Goal: Task Accomplishment & Management: Use online tool/utility

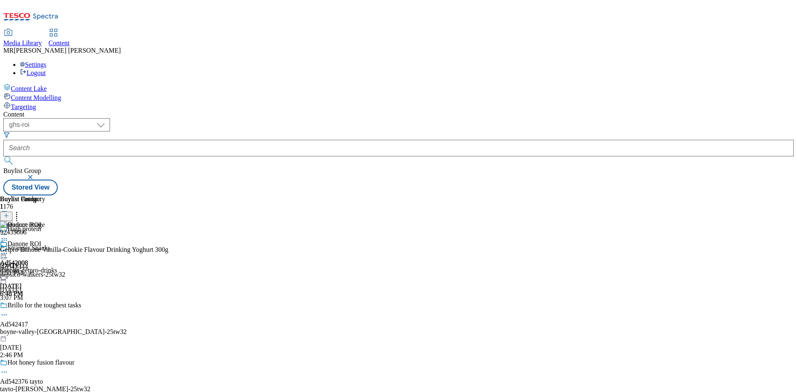
click at [28, 267] on div "danone" at bounding box center [14, 270] width 28 height 7
click at [8, 249] on icon at bounding box center [4, 253] width 8 height 8
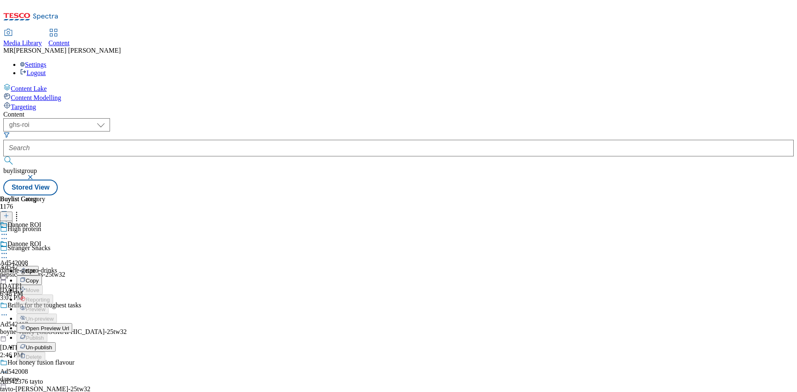
click at [69, 325] on span "Open Preview Url" at bounding box center [47, 328] width 43 height 6
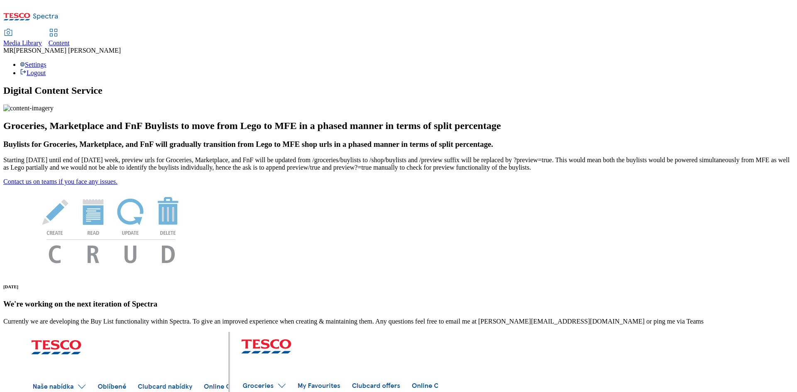
click at [70, 39] on span "Content" at bounding box center [59, 42] width 21 height 7
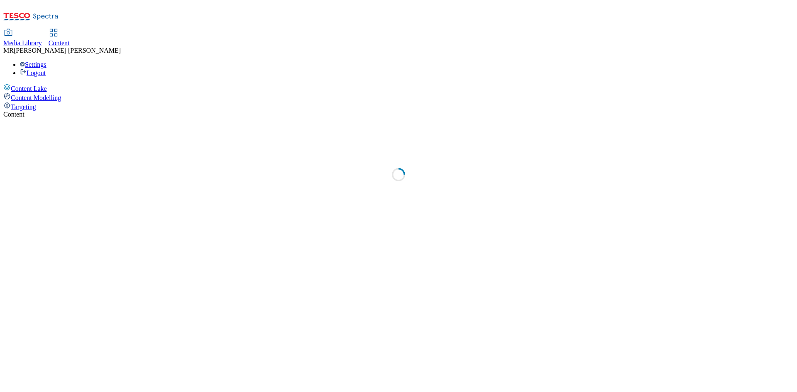
select select "ghs-uk"
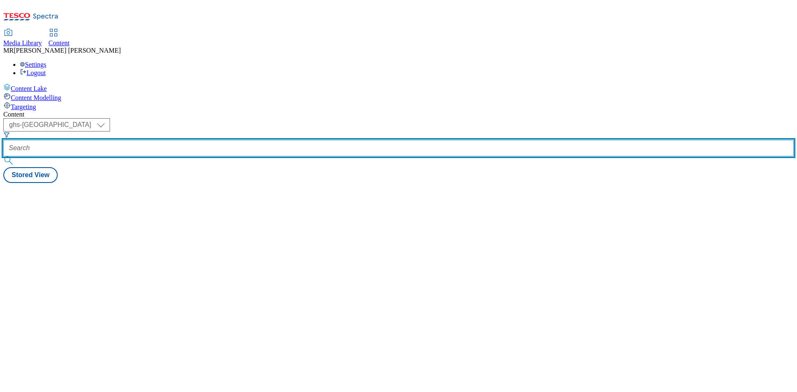
click at [198, 140] on input "text" at bounding box center [398, 148] width 790 height 17
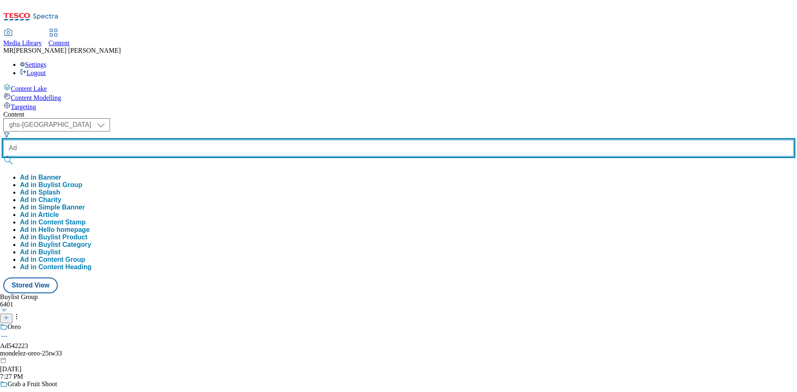
paste input "542223"
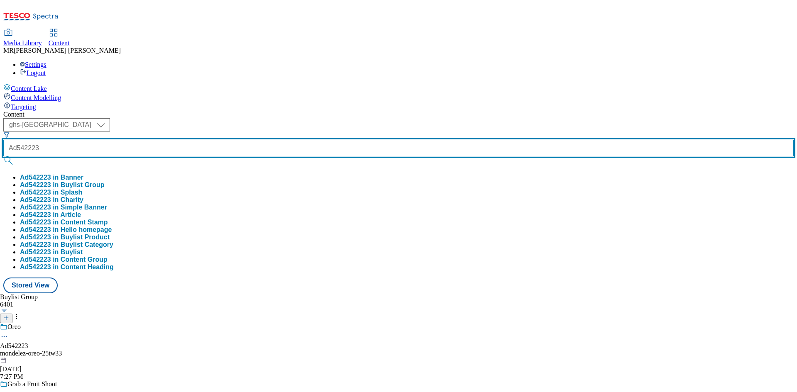
type input "Ad542223"
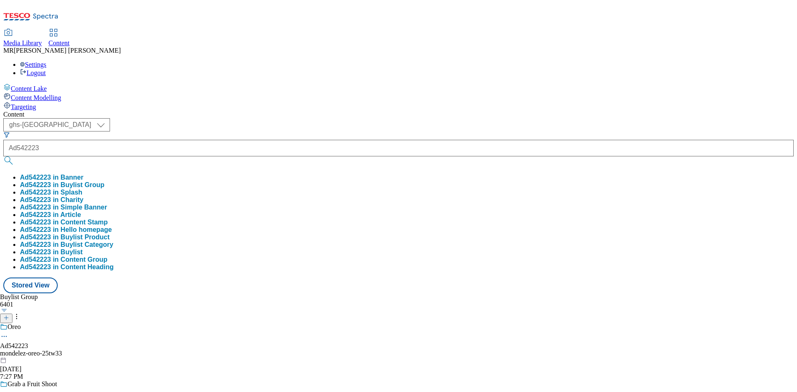
click at [105, 181] on button "Ad542223 in Buylist Group" at bounding box center [62, 184] width 85 height 7
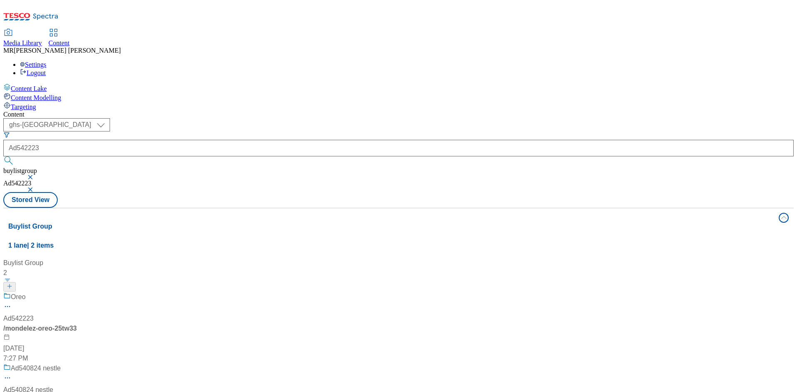
click at [107, 292] on div "Oreo" at bounding box center [55, 303] width 104 height 22
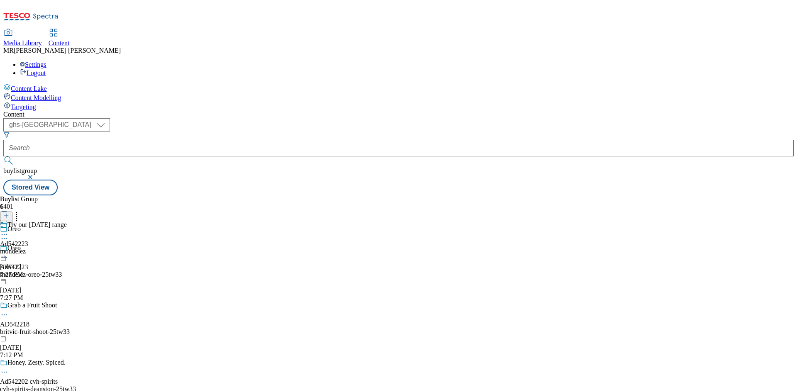
click at [67, 221] on div "Try our Halloween range" at bounding box center [33, 230] width 67 height 19
click at [8, 249] on icon at bounding box center [4, 253] width 8 height 8
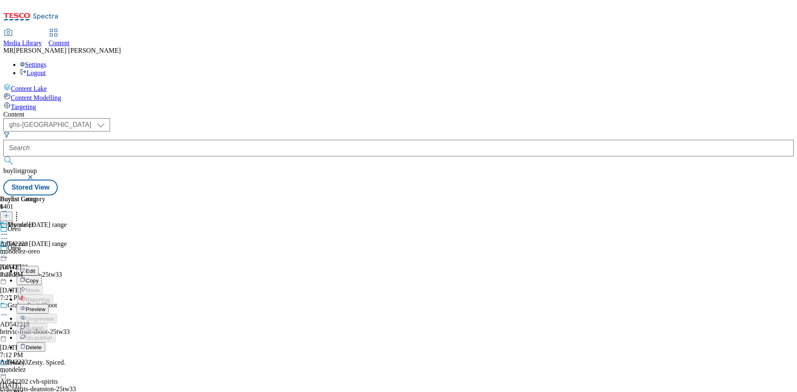
click at [45, 306] on span "Preview" at bounding box center [36, 309] width 20 height 6
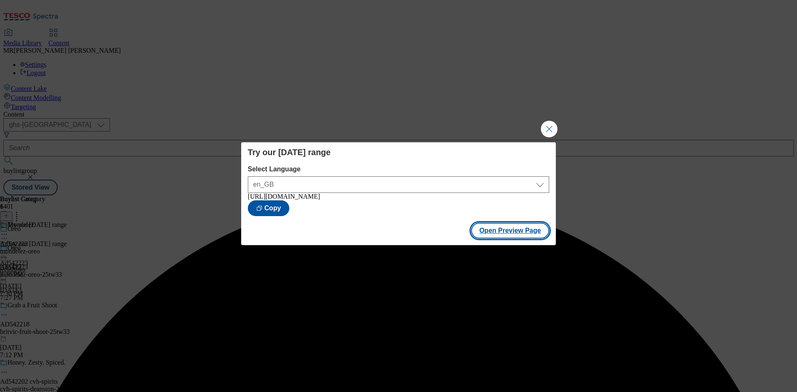
click at [485, 239] on button "Open Preview Page" at bounding box center [510, 231] width 78 height 16
click at [543, 127] on button "Close Modal" at bounding box center [549, 129] width 17 height 17
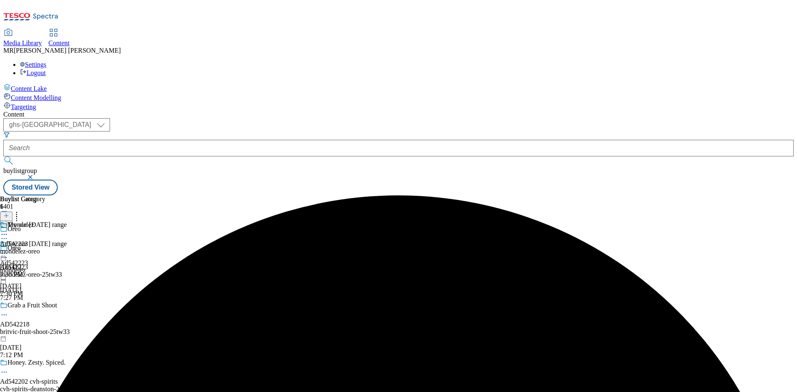
click at [67, 240] on div "Try our Halloween range" at bounding box center [33, 249] width 67 height 19
click at [67, 249] on div at bounding box center [33, 254] width 67 height 10
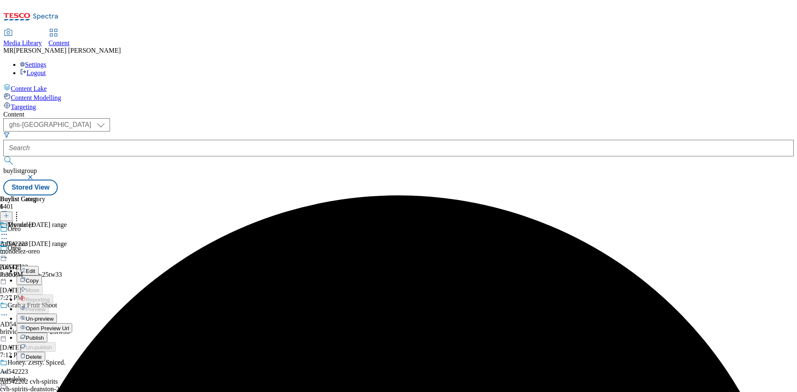
click at [8, 249] on icon at bounding box center [4, 253] width 8 height 8
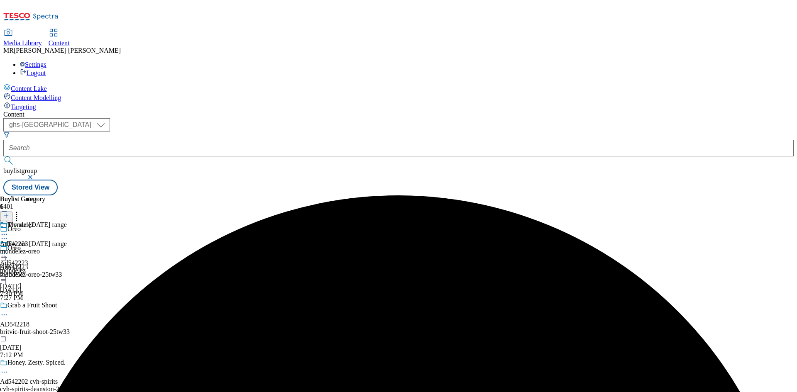
click at [8, 249] on icon at bounding box center [4, 253] width 8 height 8
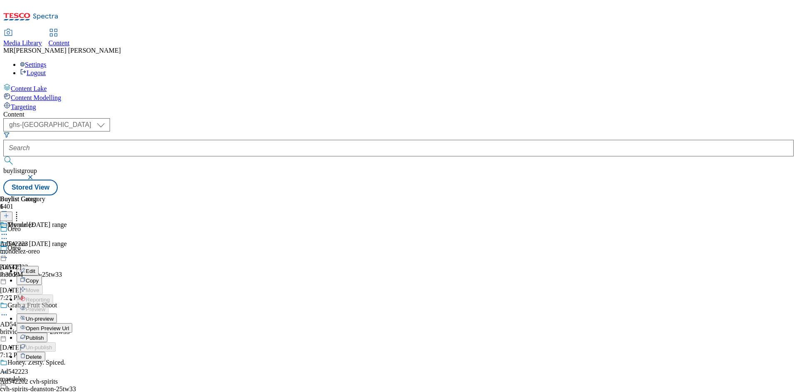
click at [47, 333] on button "Publish" at bounding box center [32, 338] width 31 height 10
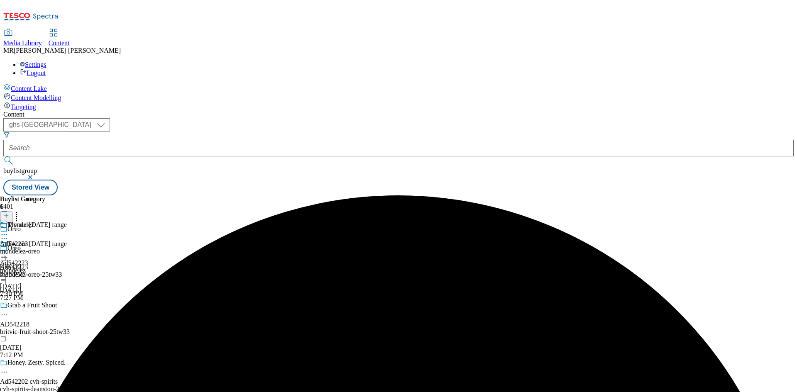
click at [8, 249] on icon at bounding box center [4, 253] width 8 height 8
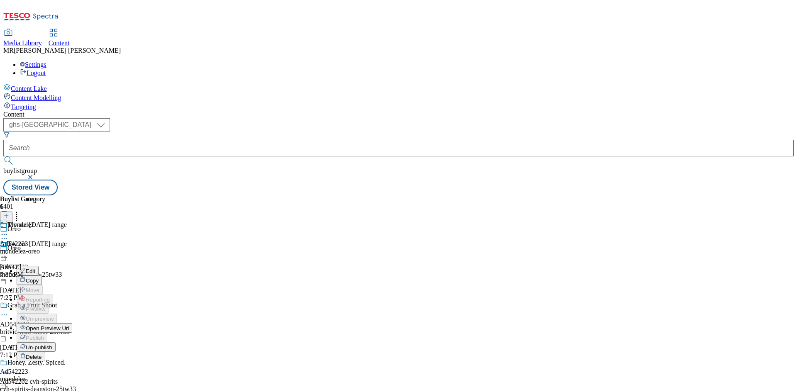
click at [69, 325] on span "Open Preview Url" at bounding box center [47, 328] width 43 height 6
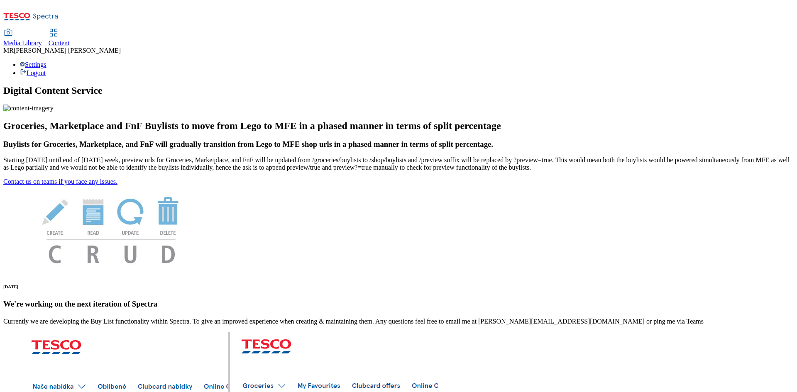
click at [70, 39] on span "Content" at bounding box center [59, 42] width 21 height 7
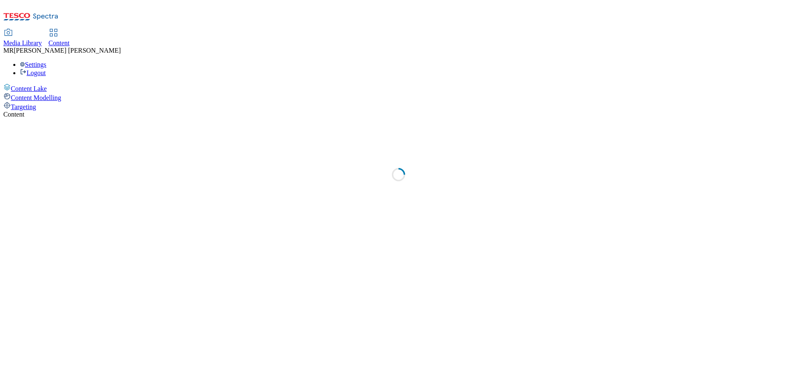
select select "ghs-uk"
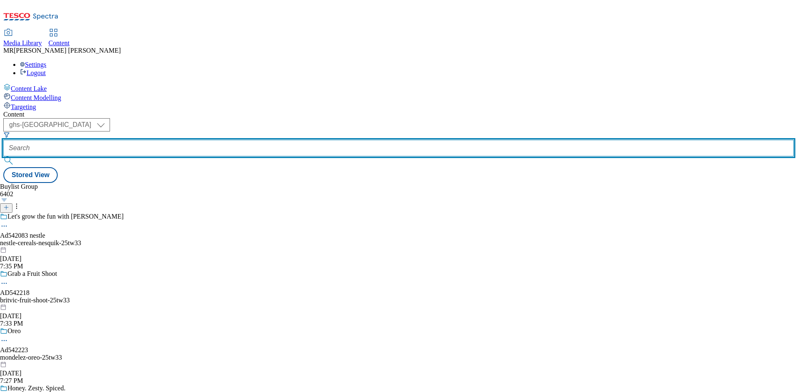
click at [227, 140] on input "text" at bounding box center [398, 148] width 790 height 17
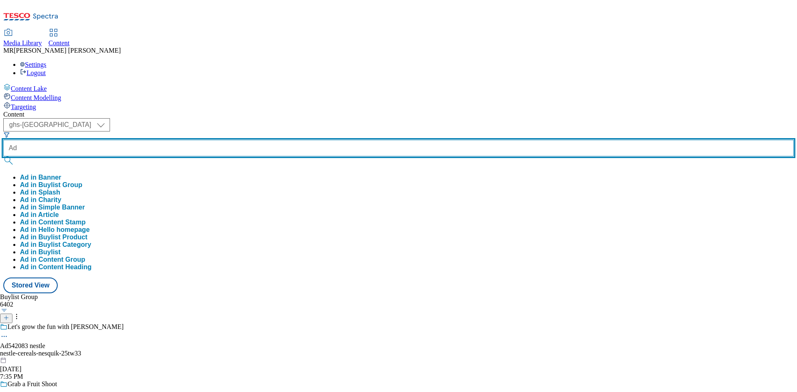
paste input "542040"
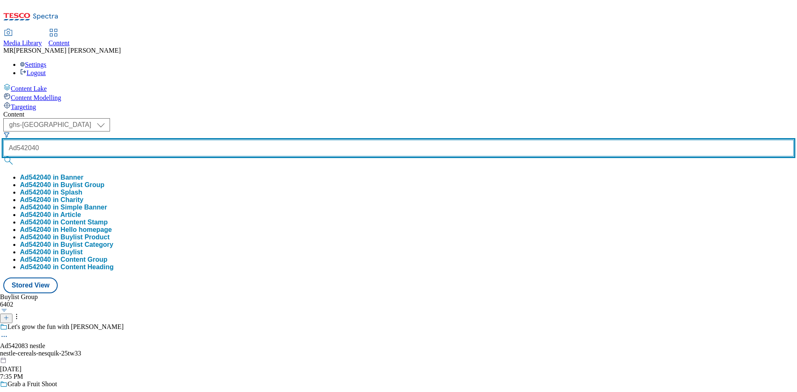
type input "Ad542040"
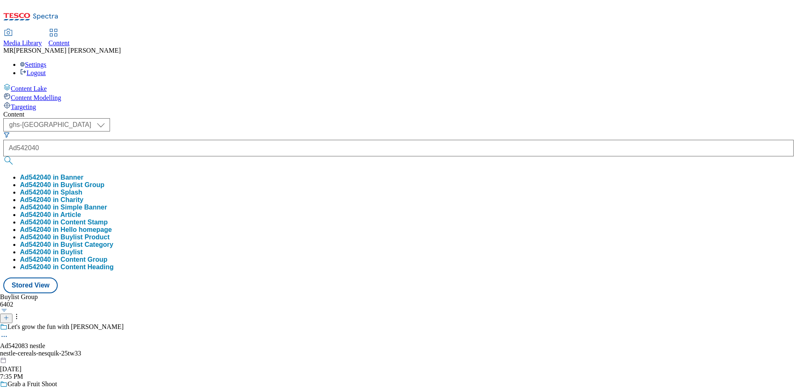
click at [105, 181] on button "Ad542040 in Buylist Group" at bounding box center [62, 184] width 85 height 7
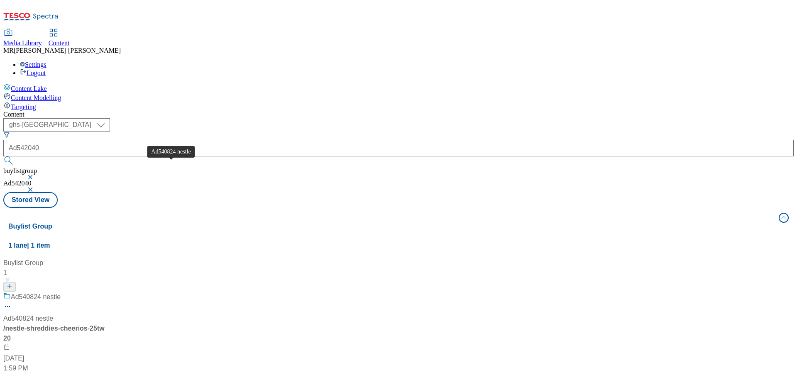
drag, startPoint x: 184, startPoint y: 163, endPoint x: 159, endPoint y: 117, distance: 52.4
click at [61, 292] on div "Ad540824 nestle" at bounding box center [36, 297] width 50 height 10
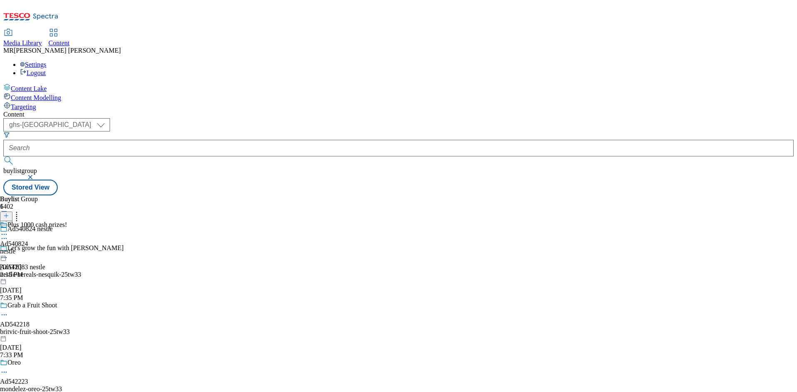
click at [67, 221] on div "Plus 1000 cash prizes! Ad540824 nestle Jul 9, 2025 2:15 PM" at bounding box center [33, 249] width 67 height 57
click at [8, 249] on icon at bounding box center [4, 253] width 8 height 8
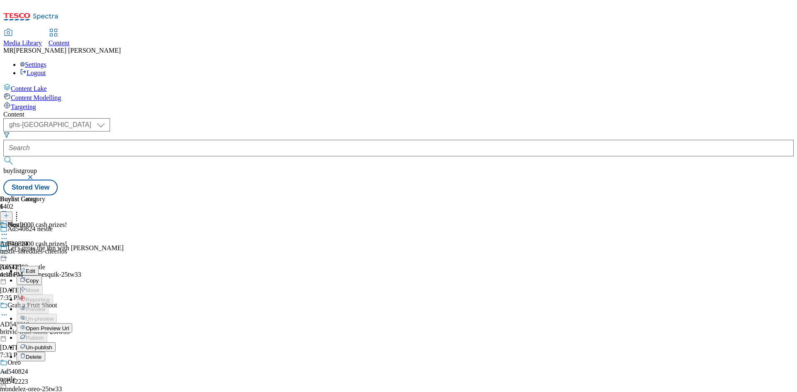
click at [72, 323] on button "Open Preview Url" at bounding box center [45, 328] width 56 height 10
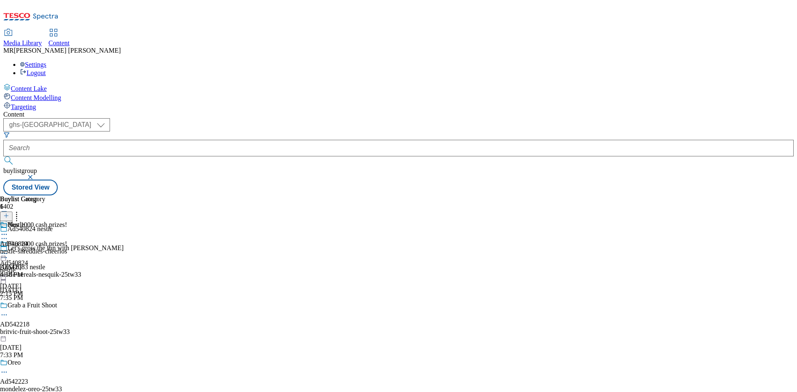
click at [8, 249] on icon at bounding box center [4, 253] width 8 height 8
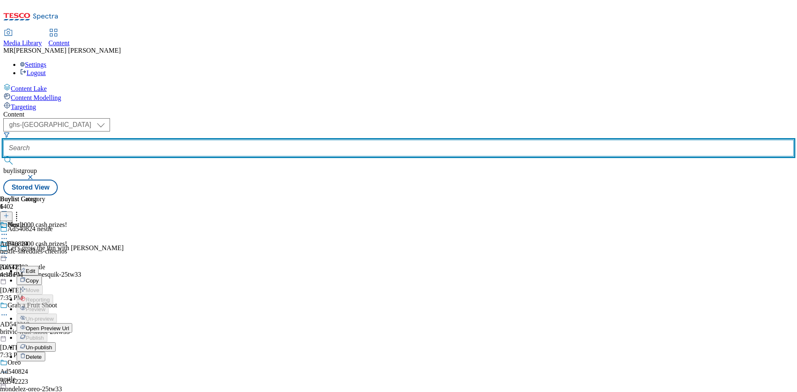
click at [203, 140] on input "text" at bounding box center [398, 148] width 790 height 17
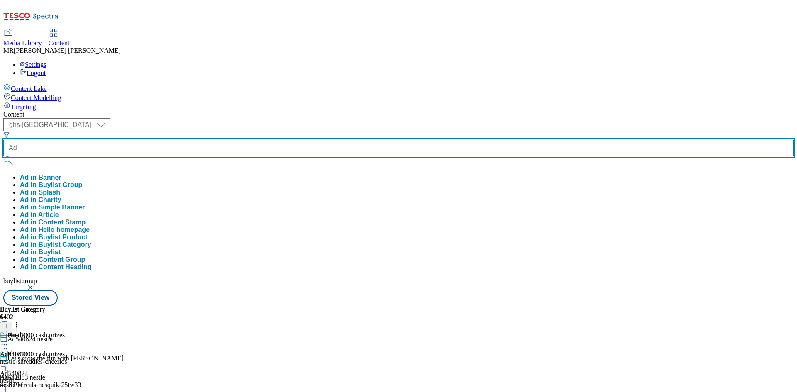
paste input "542040"
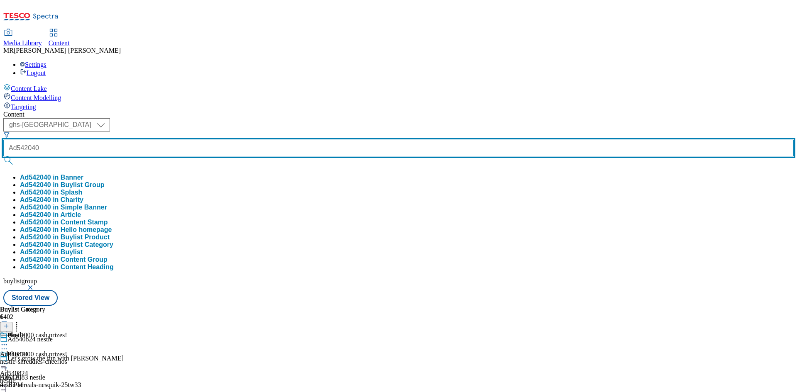
type input "Ad542040"
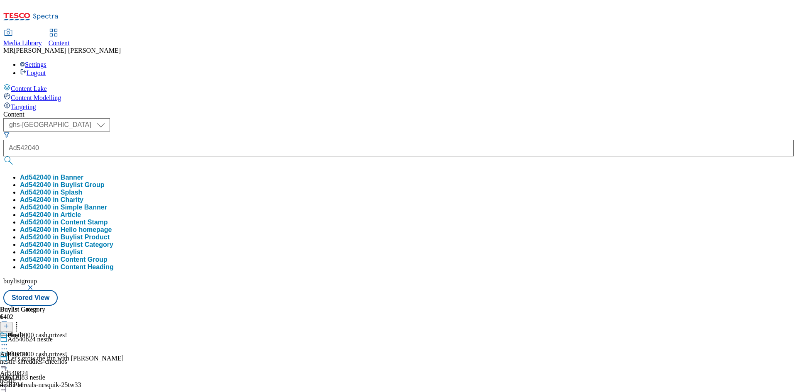
click at [105, 181] on button "Ad542040 in Buylist Group" at bounding box center [62, 184] width 85 height 7
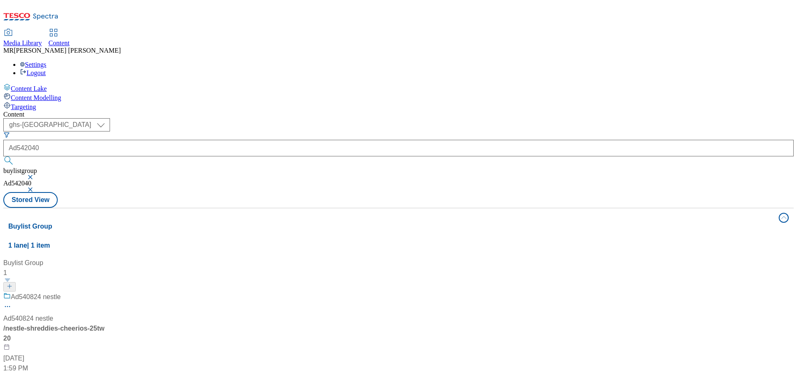
click at [107, 292] on div "Ad540824 nestle" at bounding box center [55, 303] width 104 height 22
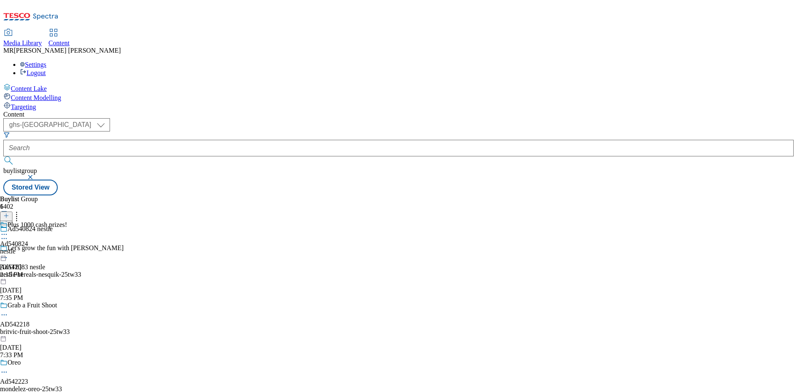
click at [130, 244] on div "Let's grow the fun with Nesquik" at bounding box center [65, 253] width 130 height 19
click at [28, 221] on div "Ad542083 nestle Sep 30, 2025 7:36 PM" at bounding box center [14, 249] width 28 height 57
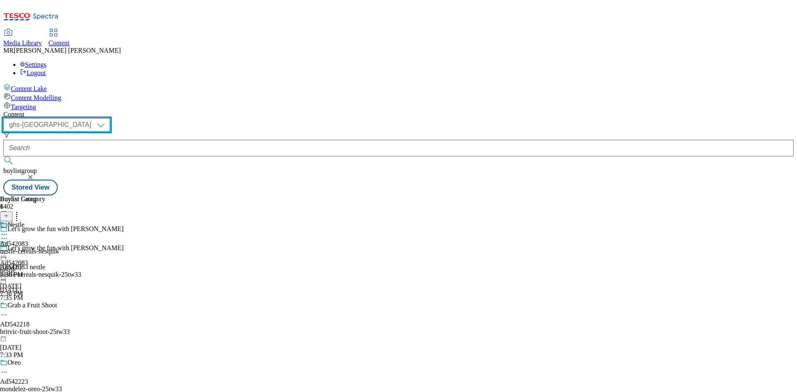
click at [110, 118] on select "ghs-roi ghs-uk" at bounding box center [56, 124] width 107 height 13
select select "ghs-roi"
click at [108, 118] on select "ghs-roi ghs-uk" at bounding box center [56, 124] width 107 height 13
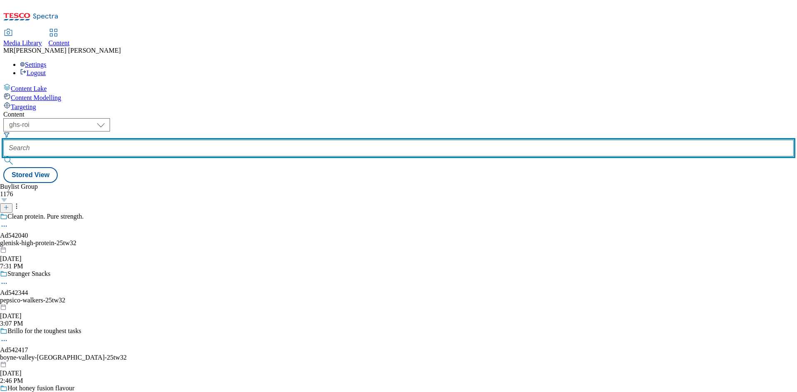
click at [189, 140] on input "text" at bounding box center [398, 148] width 790 height 17
drag, startPoint x: 189, startPoint y: 65, endPoint x: 161, endPoint y: 64, distance: 27.4
click at [161, 118] on div "( optional ) ghs-roi ghs-uk ghs-roi D" at bounding box center [398, 142] width 790 height 49
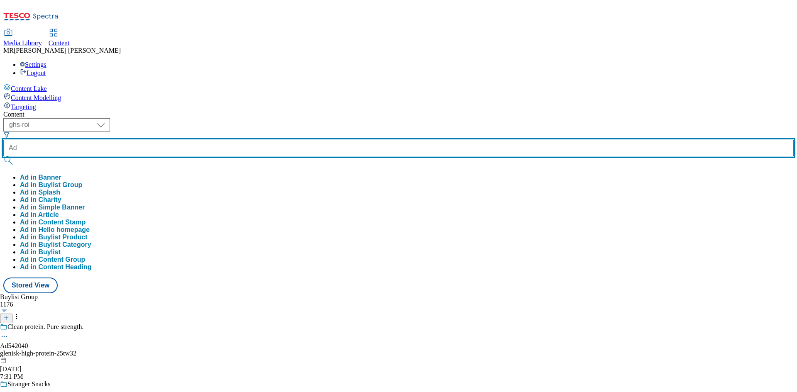
paste input "542040"
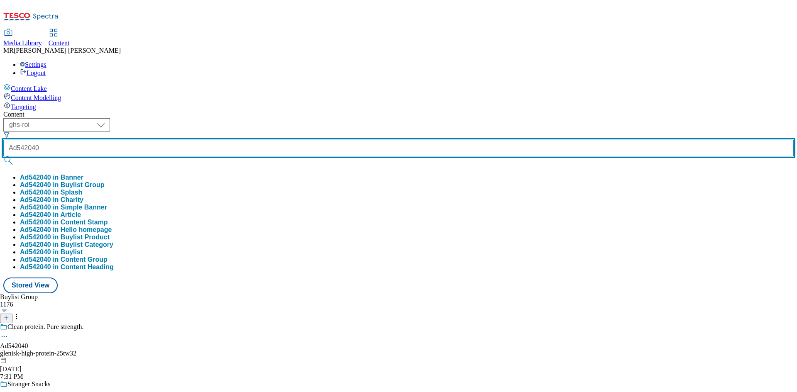
type input "Ad542040"
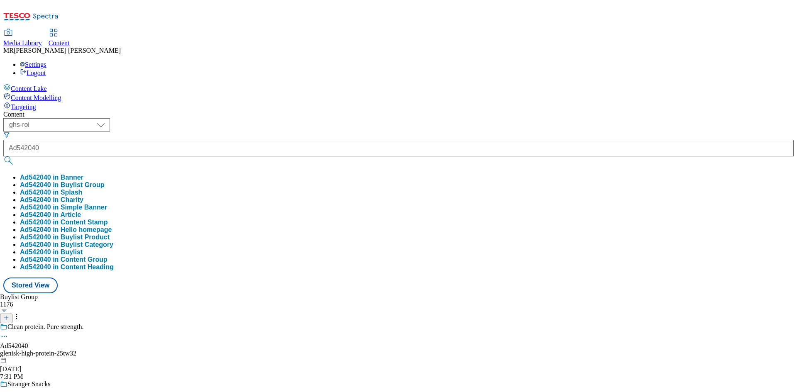
click at [105, 181] on button "Ad542040 in Buylist Group" at bounding box center [62, 184] width 85 height 7
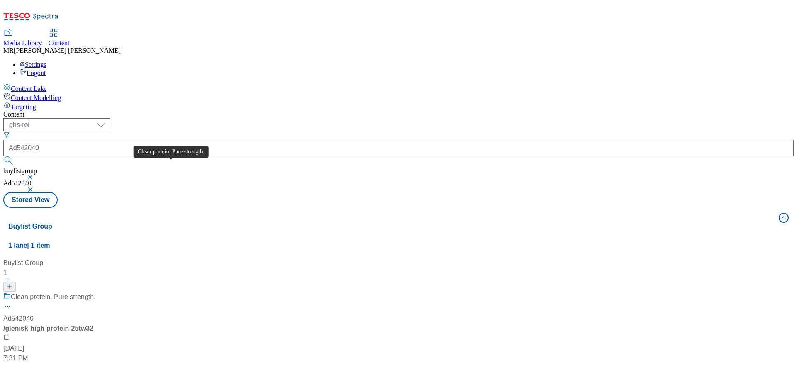
click at [96, 292] on div "Clean protein. Pure strength." at bounding box center [53, 297] width 85 height 10
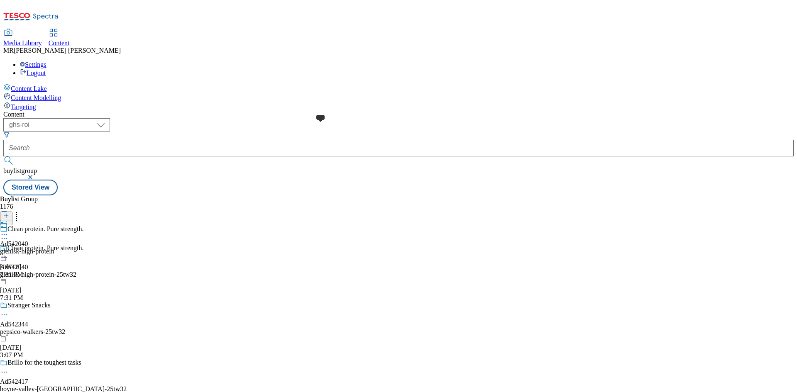
click at [7, 221] on span at bounding box center [7, 225] width 0 height 9
click at [8, 249] on icon at bounding box center [4, 253] width 8 height 8
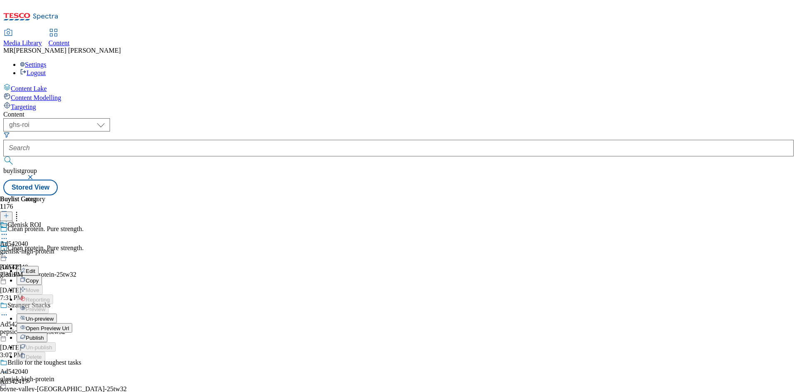
click at [69, 325] on span "Open Preview Url" at bounding box center [47, 328] width 43 height 6
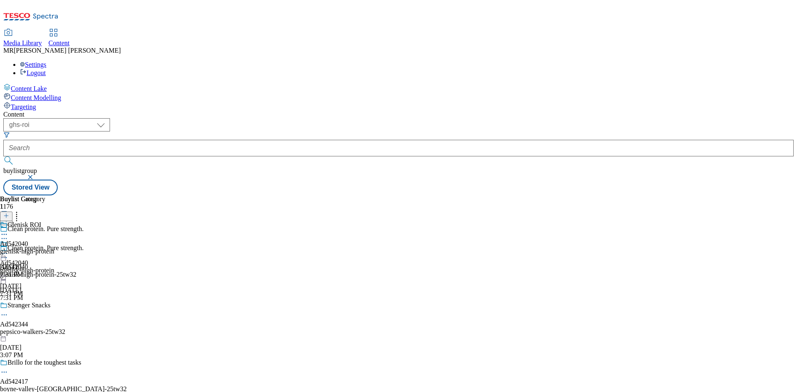
click at [8, 249] on icon at bounding box center [4, 253] width 8 height 8
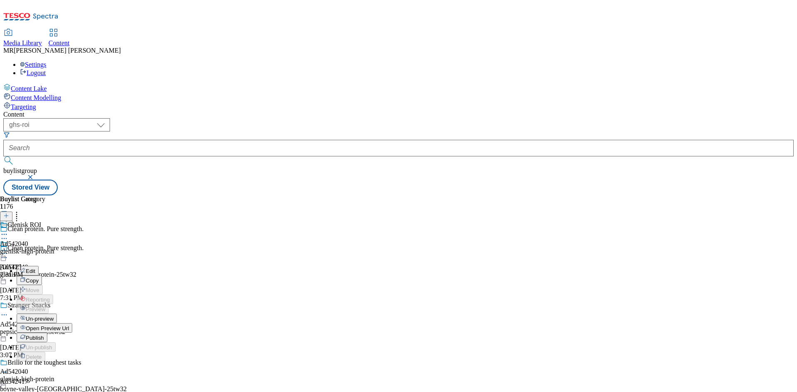
click at [44, 335] on span "Publish" at bounding box center [35, 338] width 18 height 6
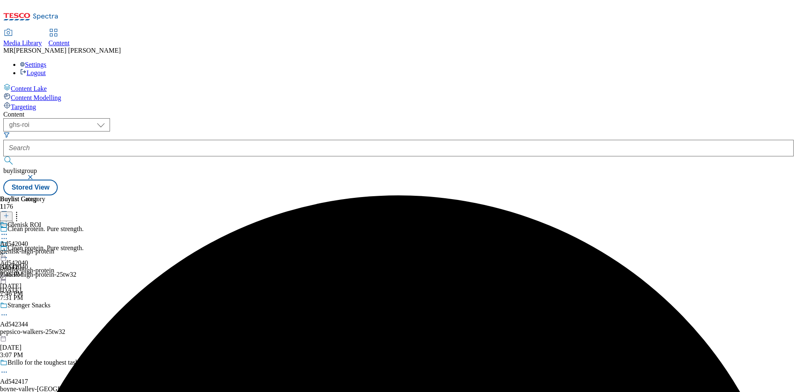
click at [8, 254] on icon at bounding box center [4, 258] width 8 height 8
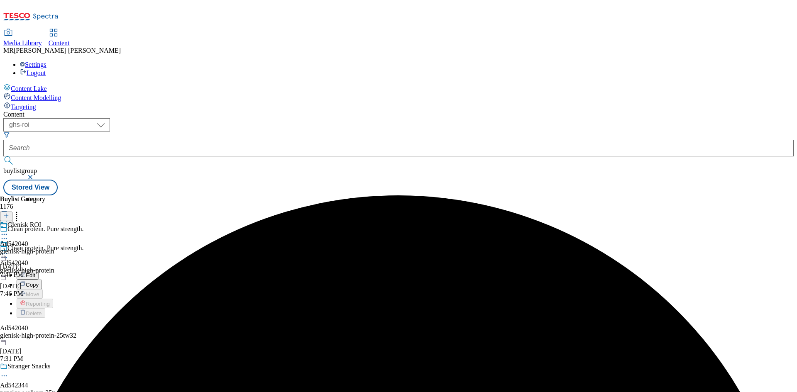
click at [35, 272] on span "Edit" at bounding box center [31, 275] width 10 height 6
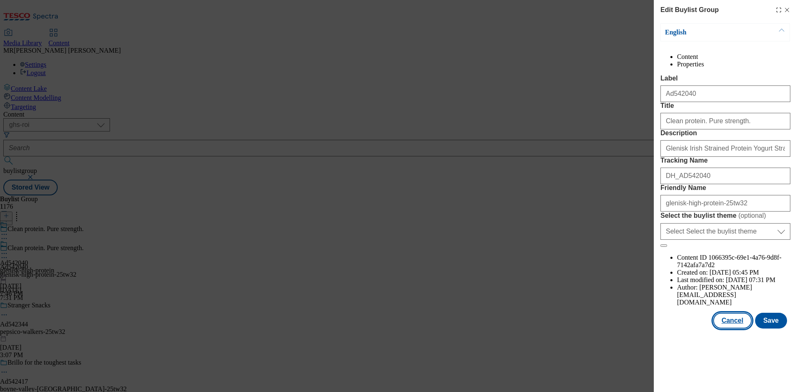
drag, startPoint x: 732, startPoint y: 347, endPoint x: 584, endPoint y: 203, distance: 206.3
click at [729, 329] on button "Cancel" at bounding box center [732, 321] width 38 height 16
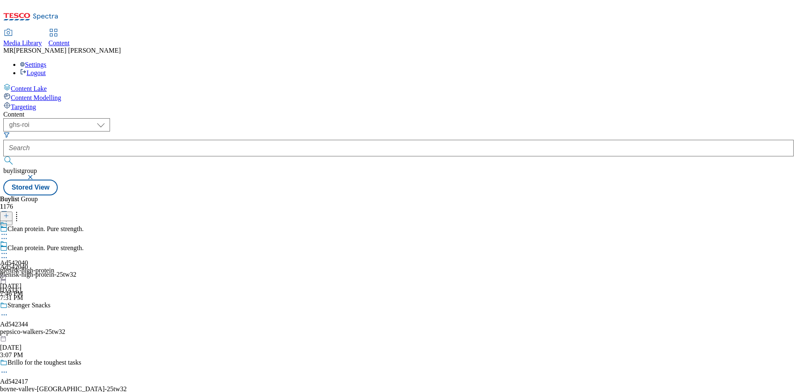
click at [54, 240] on div "Ad542040 glenisk-high-protein Sep 30, 2025 7:46 PM" at bounding box center [27, 268] width 54 height 57
click at [54, 248] on div "glenisk-high-protein" at bounding box center [27, 251] width 54 height 7
click at [8, 249] on icon at bounding box center [4, 253] width 8 height 8
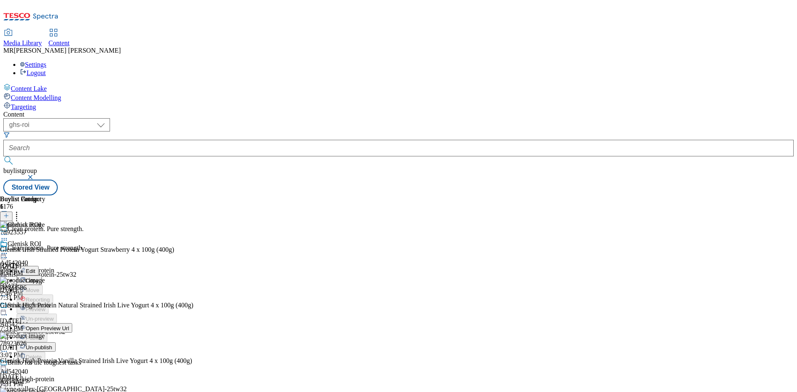
click at [69, 325] on span "Open Preview Url" at bounding box center [47, 328] width 43 height 6
